Goal: Find specific page/section: Find specific page/section

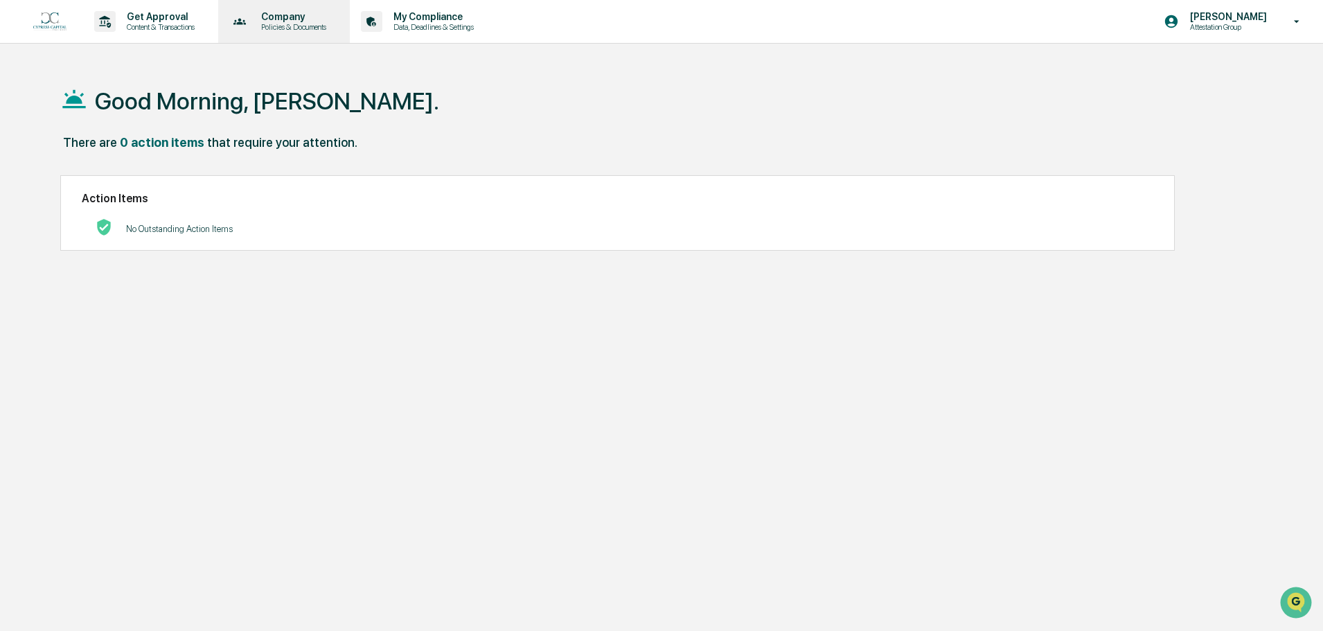
click at [293, 28] on p "Policies & Documents" at bounding box center [291, 27] width 83 height 10
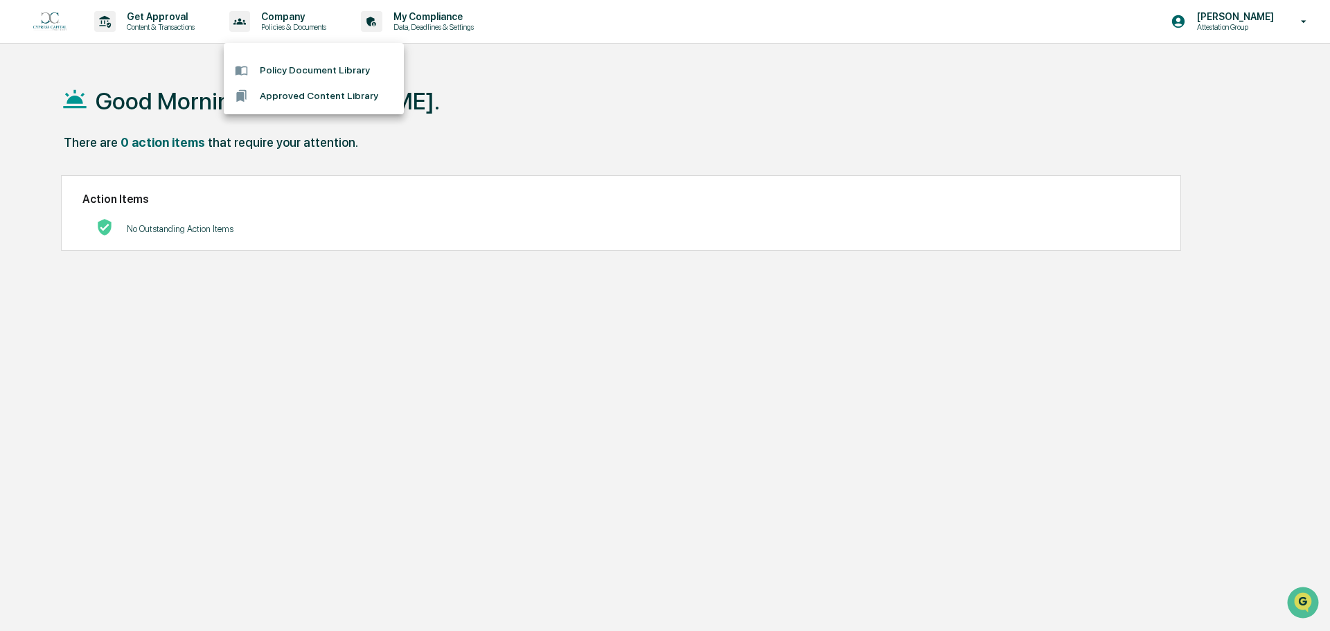
click at [1258, 20] on div at bounding box center [665, 315] width 1330 height 631
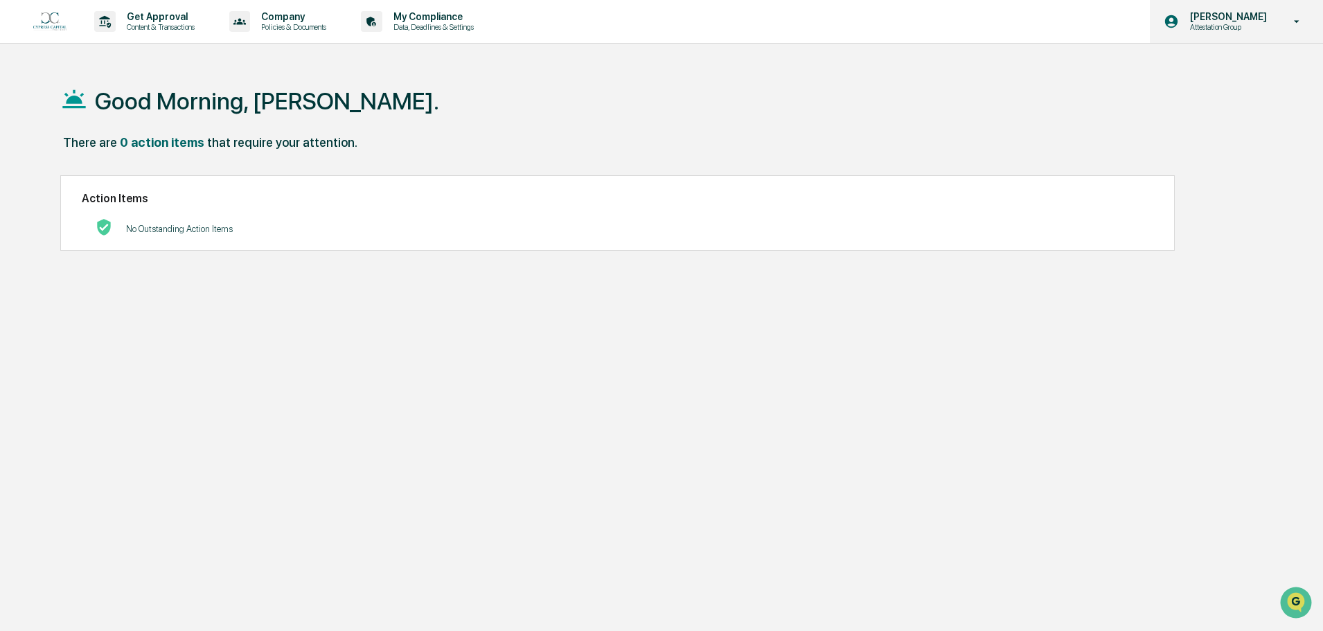
click at [1289, 21] on icon at bounding box center [1297, 21] width 24 height 13
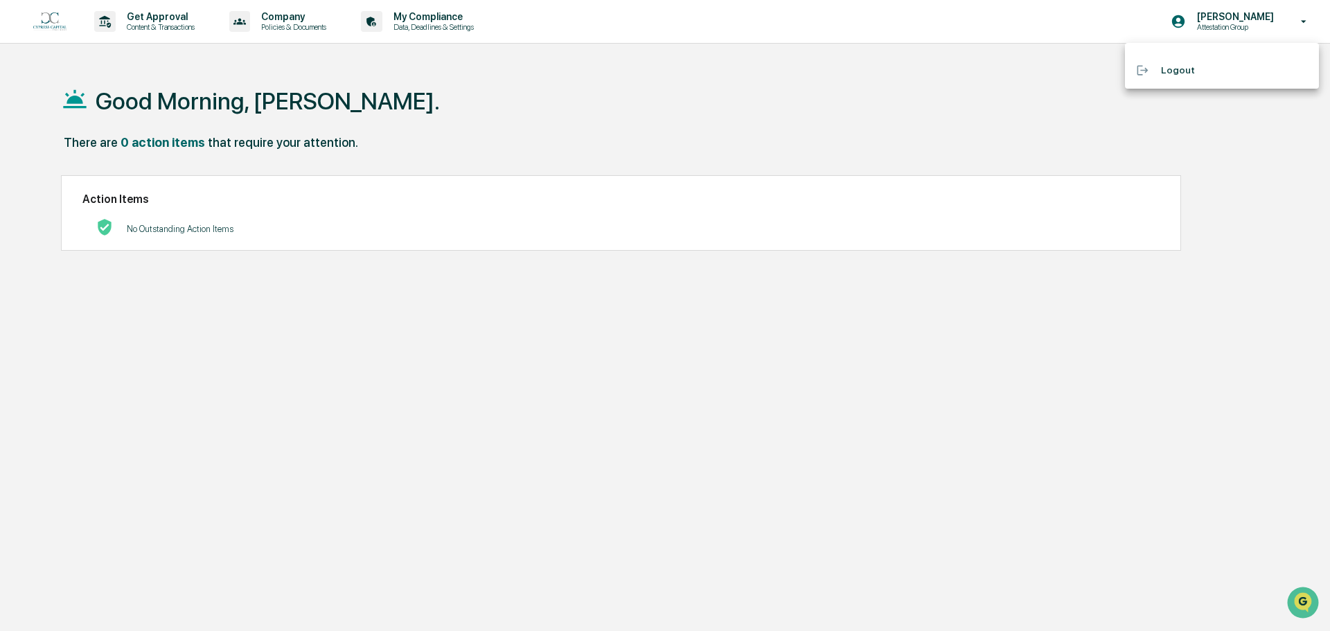
click at [453, 8] on div at bounding box center [665, 315] width 1330 height 631
click at [448, 16] on p "My Compliance" at bounding box center [431, 16] width 98 height 11
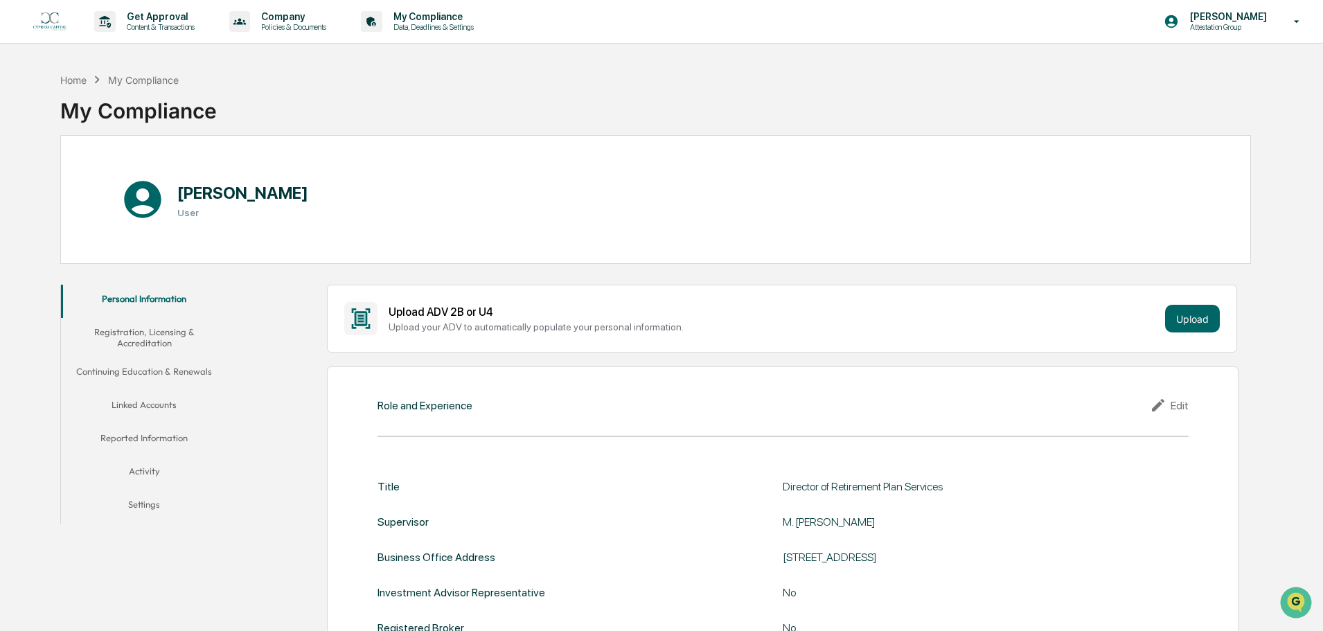
click at [170, 372] on button "Continuing Education & Renewals" at bounding box center [144, 373] width 166 height 33
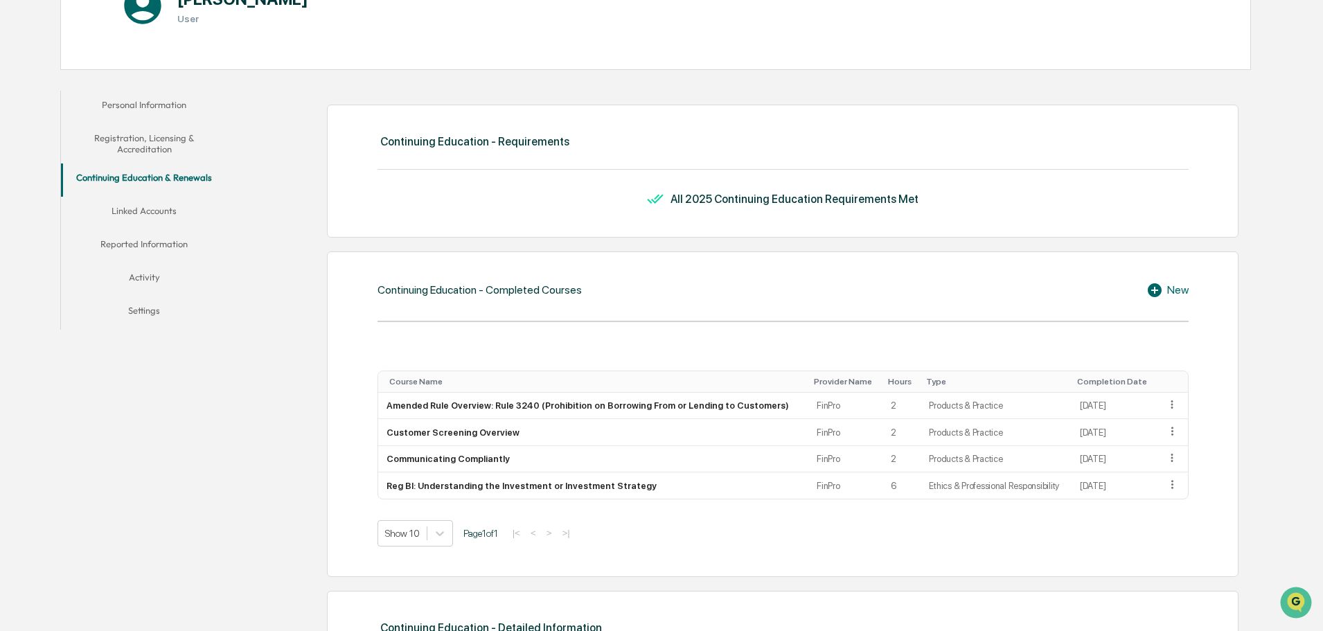
scroll to position [208, 0]
